Goal: Transaction & Acquisition: Purchase product/service

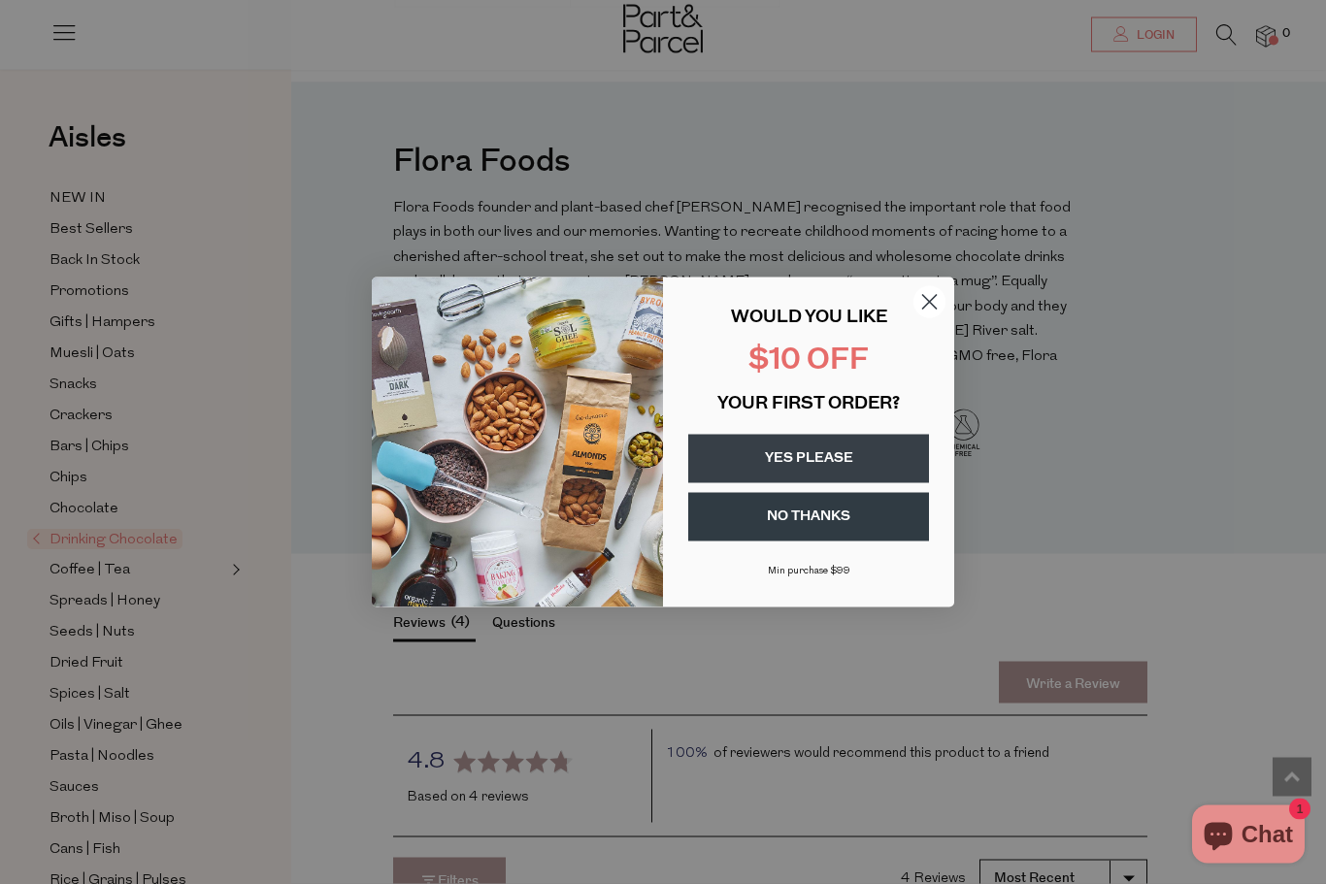
scroll to position [2023, 0]
click at [880, 482] on button "YES PLEASE" at bounding box center [808, 459] width 241 height 49
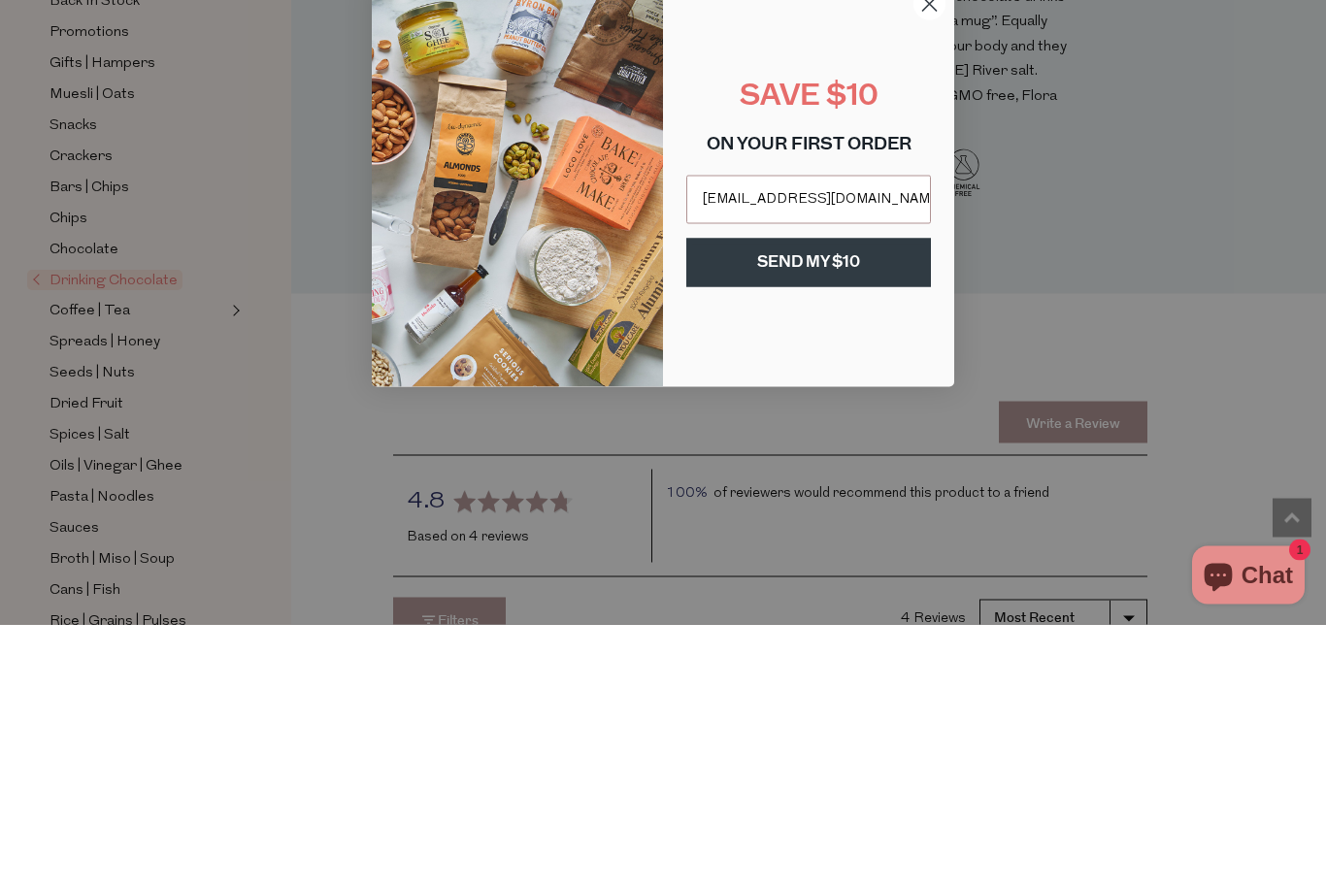
type input "[EMAIL_ADDRESS][DOMAIN_NAME]"
click at [807, 498] on button "SEND MY $10" at bounding box center [808, 522] width 245 height 49
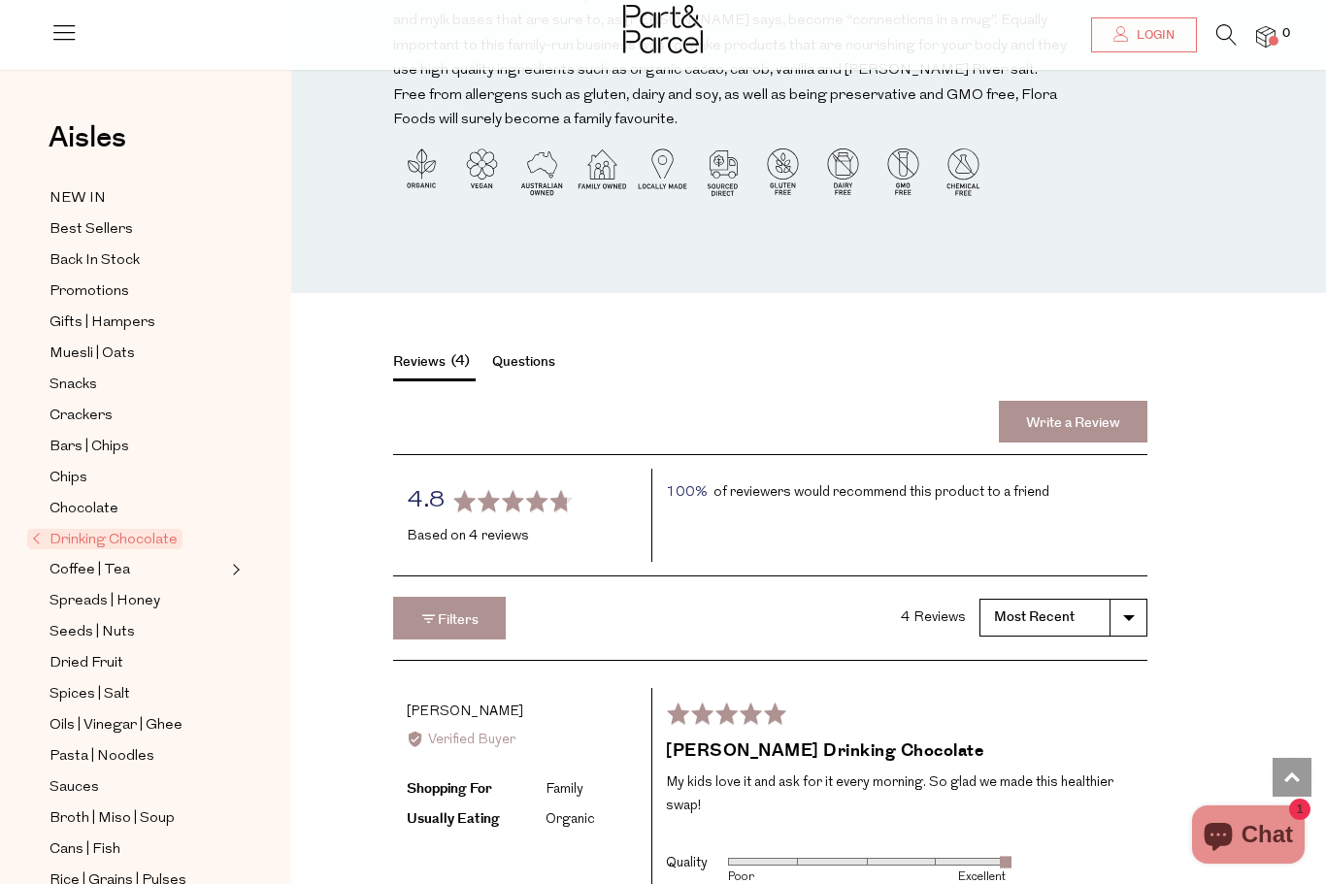
click at [1136, 682] on div "Close dialog THANK YOU SEE YOUR INBOX Submit" at bounding box center [663, 442] width 1326 height 884
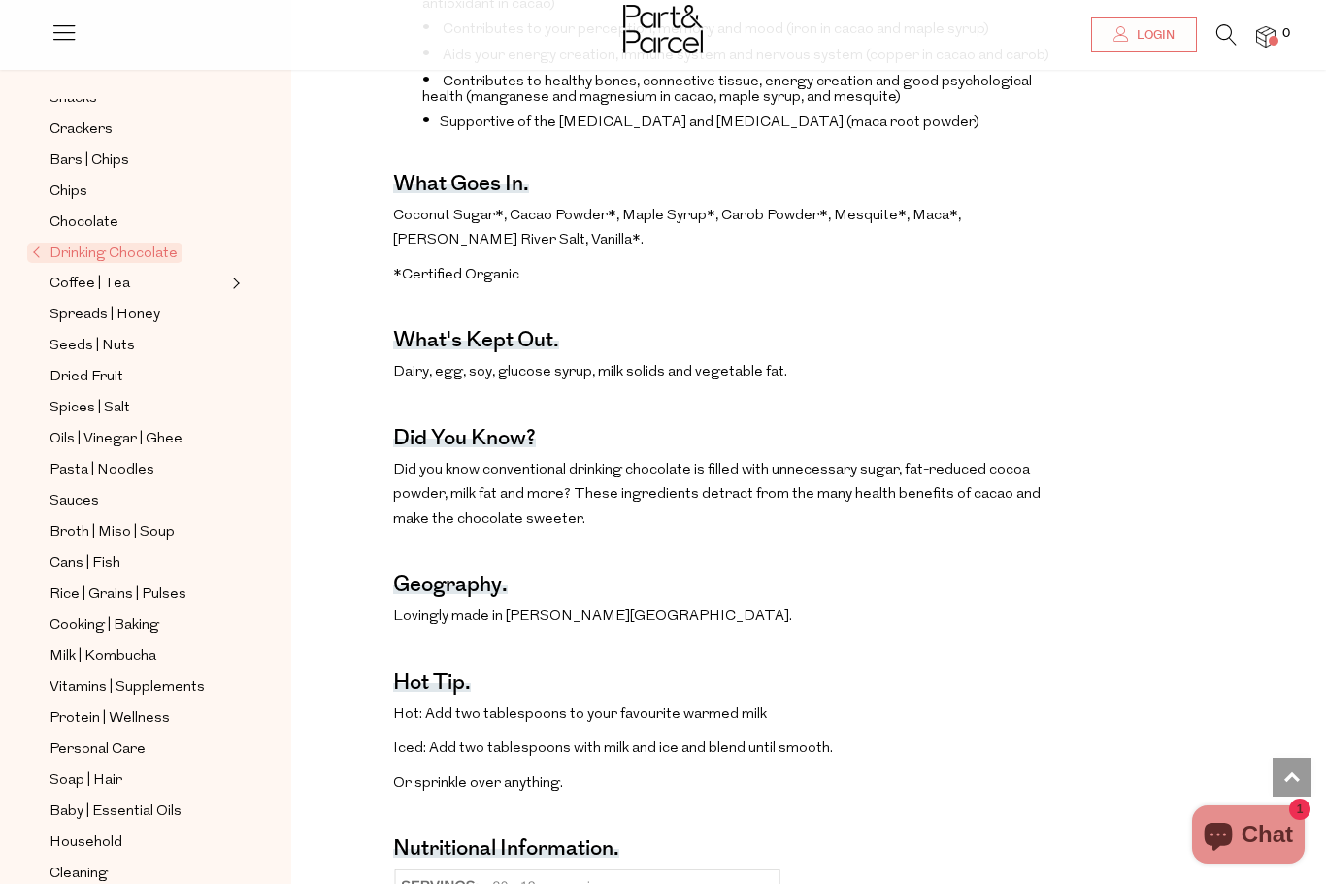
scroll to position [285, 0]
click at [117, 244] on span "Drinking Chocolate" at bounding box center [104, 254] width 155 height 20
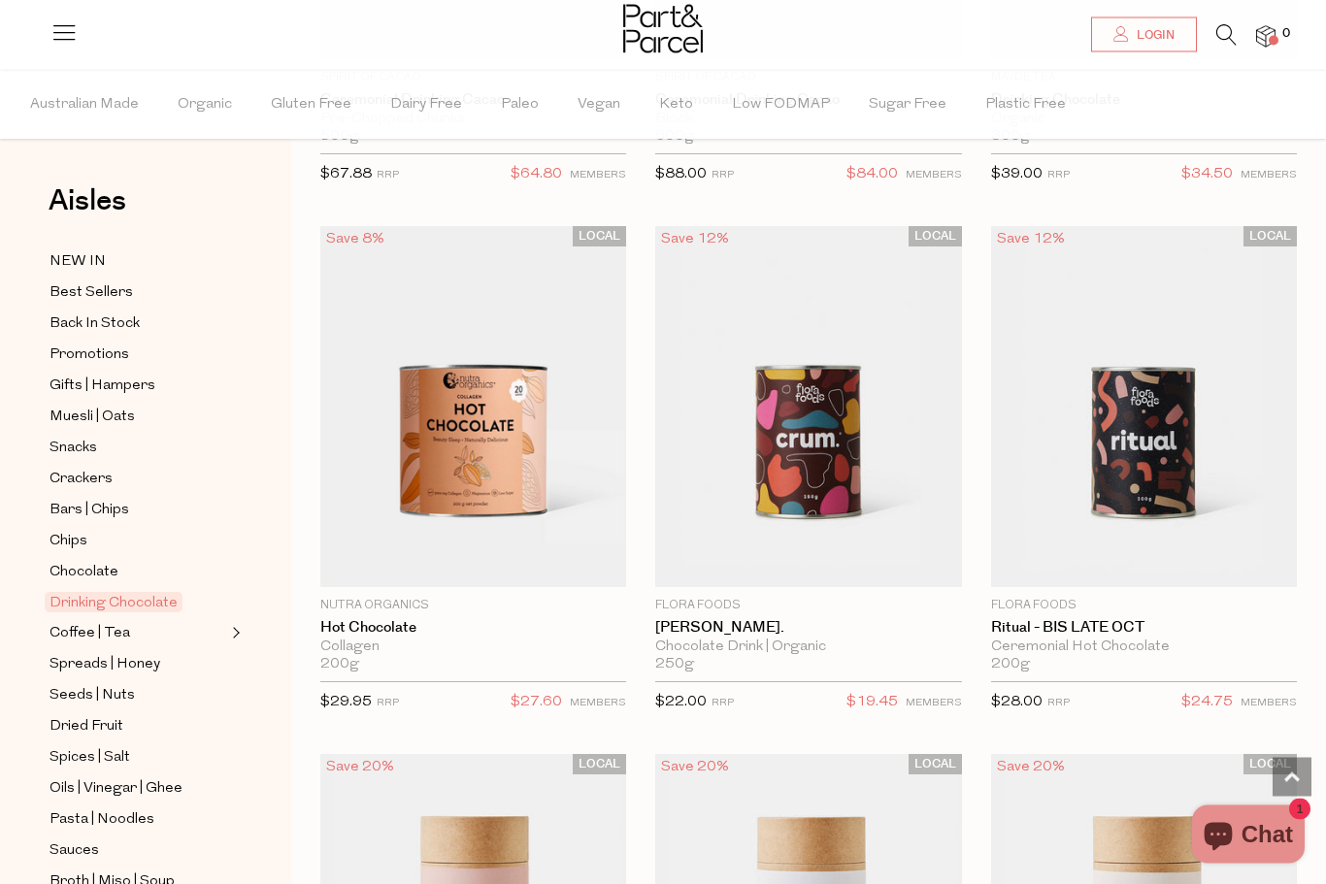
scroll to position [2204, 0]
click at [855, 566] on span "Add To Parcel" at bounding box center [808, 576] width 120 height 20
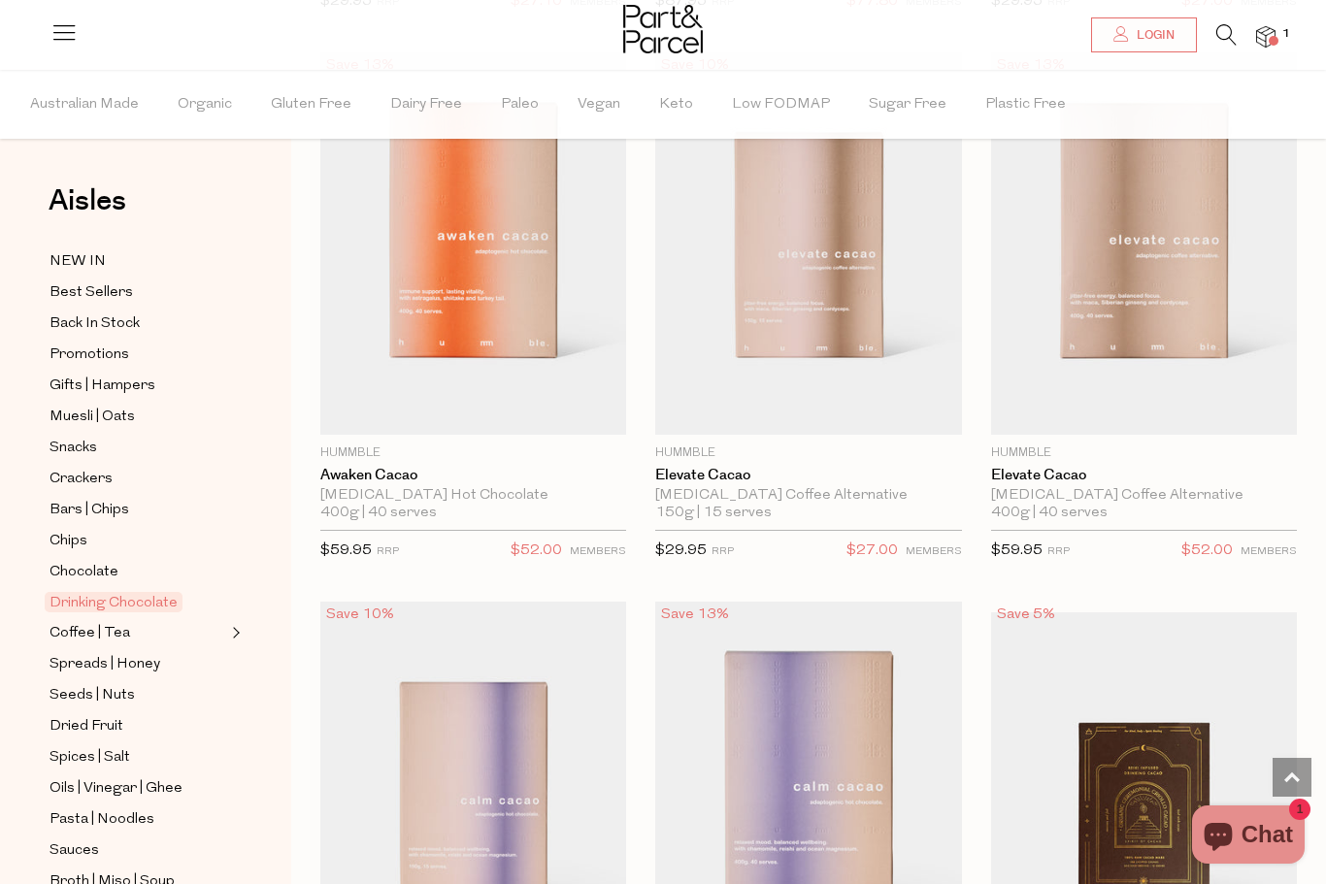
scroll to position [747, 0]
